Goal: Find specific page/section: Find specific page/section

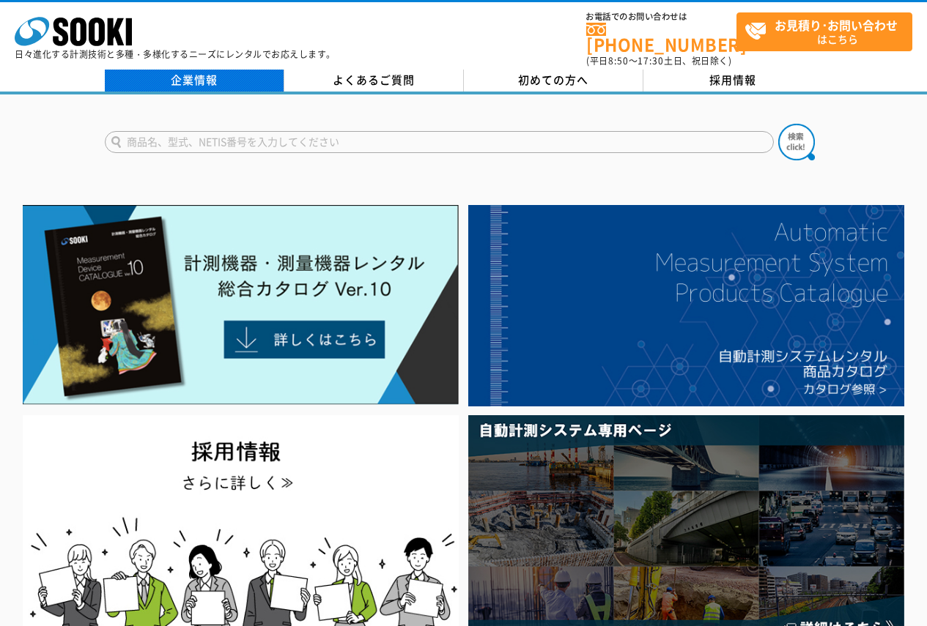
click at [231, 70] on link "企業情報" at bounding box center [195, 81] width 180 height 22
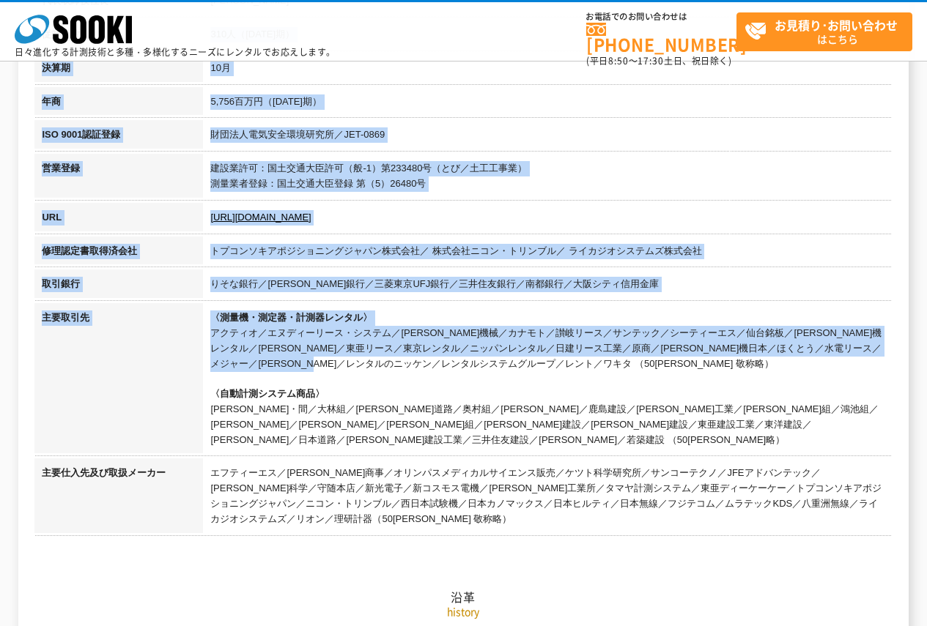
scroll to position [440, 0]
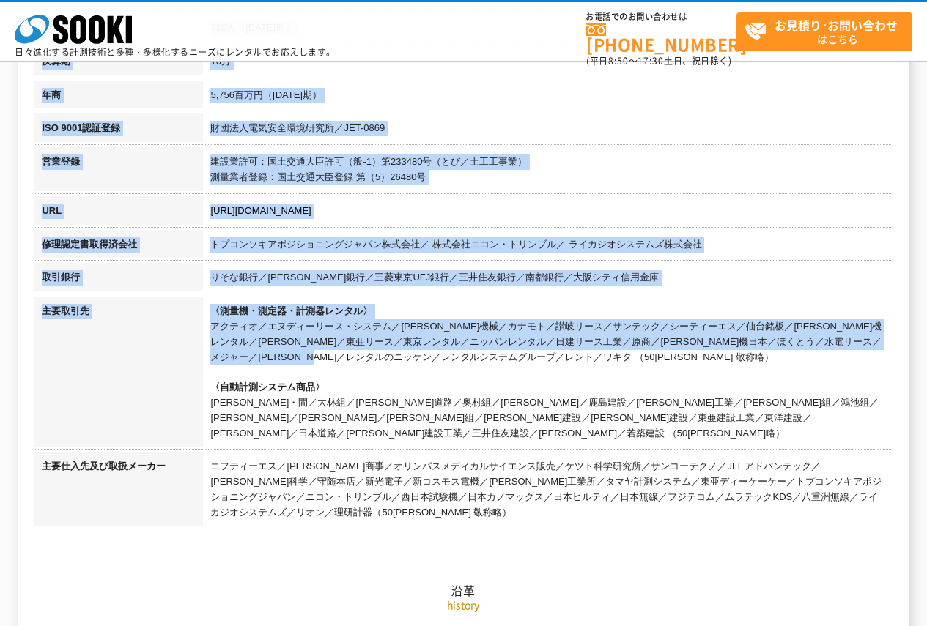
drag, startPoint x: 211, startPoint y: 171, endPoint x: 316, endPoint y: 361, distance: 217.4
click at [316, 361] on tbody "商号 株式会社ソーキ 設立 [DATE]([PERSON_NAME][DATE]) 資本金 20,000,000円 代表取締役社長 [PERSON_NAME]…" at bounding box center [462, 205] width 857 height 653
click at [316, 361] on td "〈測量機・測定器・計測器レンタル〉 アクティオ／エヌディーリース・システム／[PERSON_NAME]機械／カナモト／讃岐リース／サンテック／シーティーエス／…" at bounding box center [547, 374] width 689 height 155
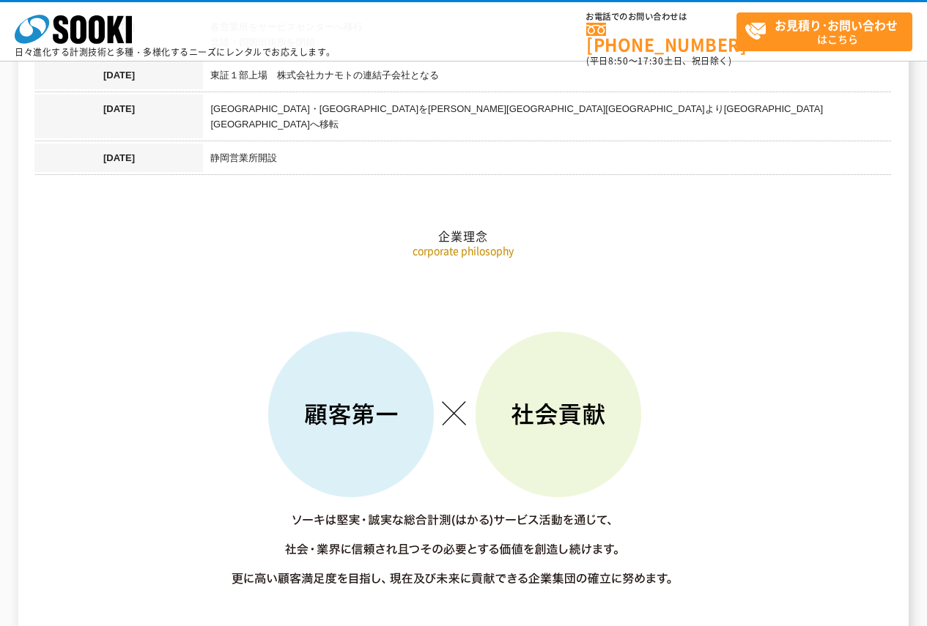
scroll to position [2051, 0]
